Goal: Book appointment/travel/reservation

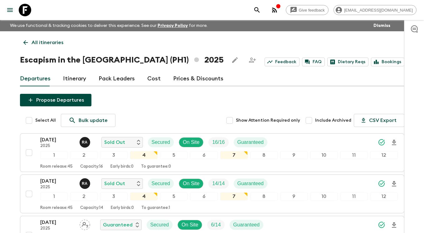
click at [27, 8] on icon at bounding box center [25, 10] width 12 height 12
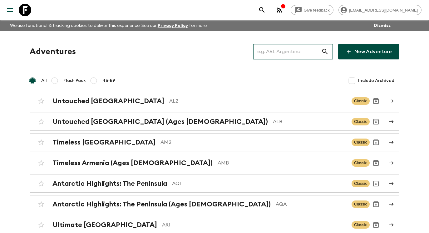
click at [307, 45] on input "text" at bounding box center [287, 51] width 68 height 17
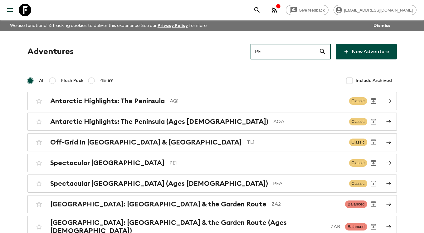
type input "PE1"
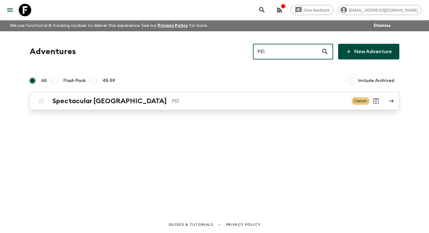
click at [390, 97] on link "Spectacular Peru PE1 Classic" at bounding box center [215, 101] width 370 height 18
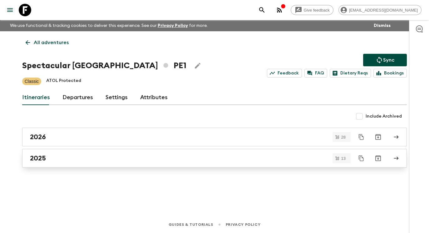
click at [203, 165] on link "2025" at bounding box center [214, 158] width 385 height 19
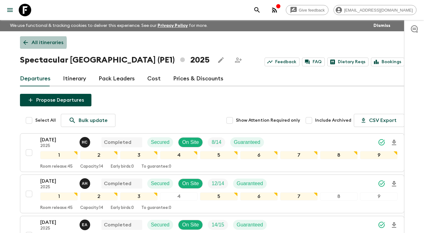
click at [42, 42] on p "All itineraries" at bounding box center [48, 42] width 32 height 7
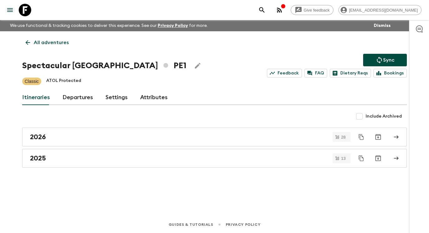
click at [56, 43] on p "All adventures" at bounding box center [51, 42] width 35 height 7
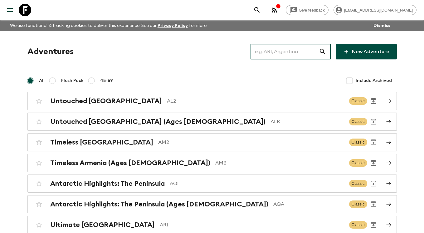
click at [278, 51] on input "text" at bounding box center [285, 51] width 68 height 17
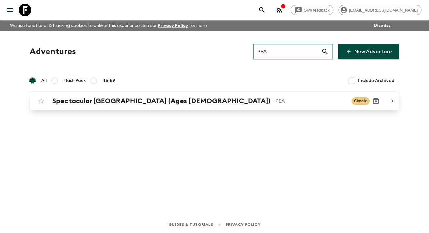
type input "PEA"
click at [300, 100] on p "PEA" at bounding box center [310, 100] width 71 height 7
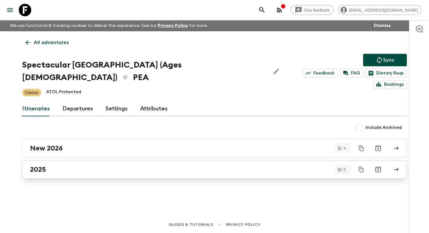
click at [171, 165] on div "2025" at bounding box center [208, 169] width 357 height 8
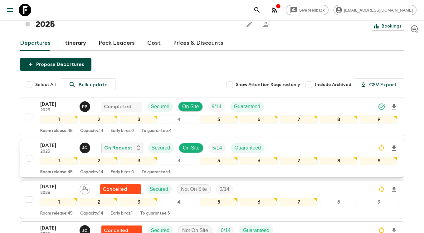
scroll to position [61, 0]
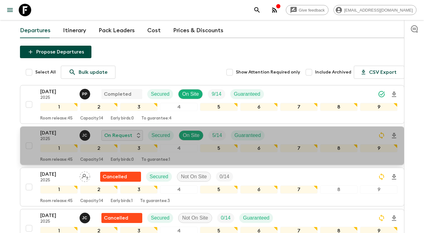
click at [48, 129] on p "[DATE]" at bounding box center [57, 132] width 34 height 7
